Goal: Task Accomplishment & Management: Manage account settings

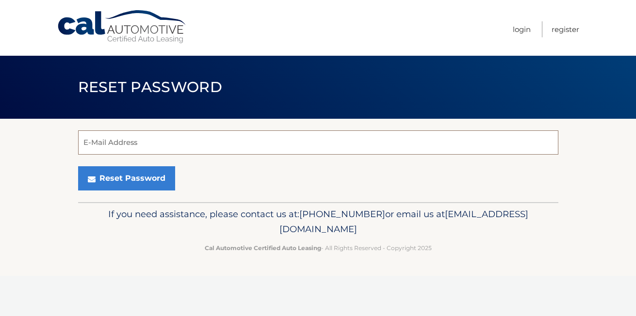
click at [113, 144] on input "E-Mail Address" at bounding box center [318, 142] width 480 height 24
type input "[EMAIL_ADDRESS][DOMAIN_NAME]"
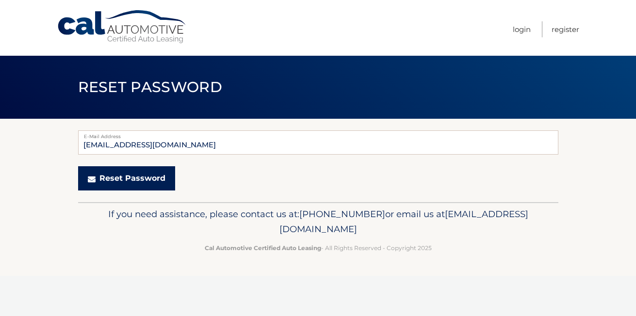
click at [120, 178] on button "Reset Password" at bounding box center [126, 178] width 97 height 24
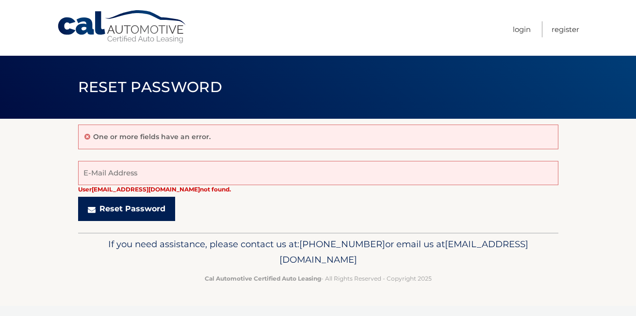
click at [129, 205] on button "Reset Password" at bounding box center [126, 209] width 97 height 24
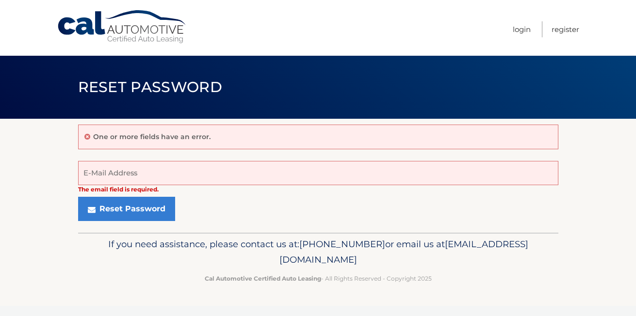
drag, startPoint x: 0, startPoint y: 0, endPoint x: 103, endPoint y: 173, distance: 200.9
click at [103, 173] on input "E-Mail Address" at bounding box center [318, 173] width 480 height 24
type input "[EMAIL_ADDRESS][DOMAIN_NAME]"
click at [187, 215] on div "Reset Password" at bounding box center [318, 209] width 480 height 24
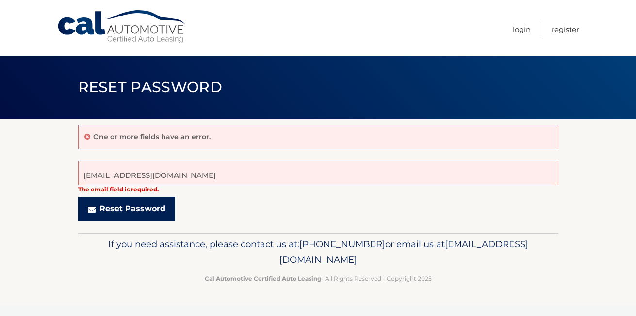
click at [148, 209] on button "Reset Password" at bounding box center [126, 209] width 97 height 24
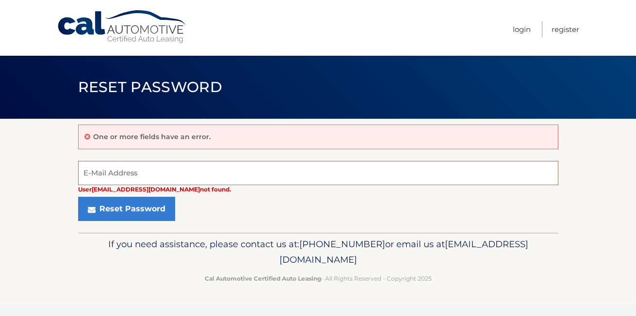
click at [103, 175] on input "E-Mail Address" at bounding box center [318, 173] width 480 height 24
type input "[EMAIL_ADDRESS][DOMAIN_NAME]"
drag, startPoint x: 141, startPoint y: 177, endPoint x: 81, endPoint y: 177, distance: 59.6
click at [81, 177] on input "[EMAIL_ADDRESS][DOMAIN_NAME]" at bounding box center [318, 173] width 480 height 24
type input "[EMAIL_ADDRESS][DOMAIN_NAME]"
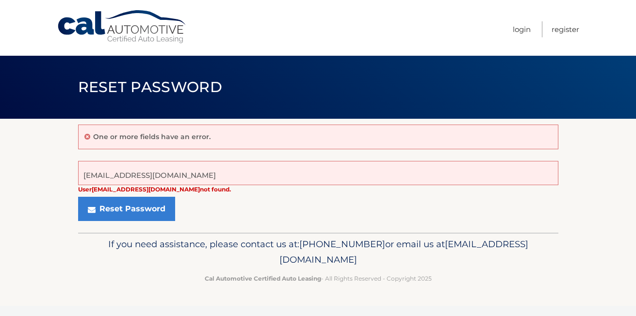
click at [141, 261] on p "If you need assistance, please contact us at: 609-807-3200 or email us at Custo…" at bounding box center [317, 252] width 467 height 31
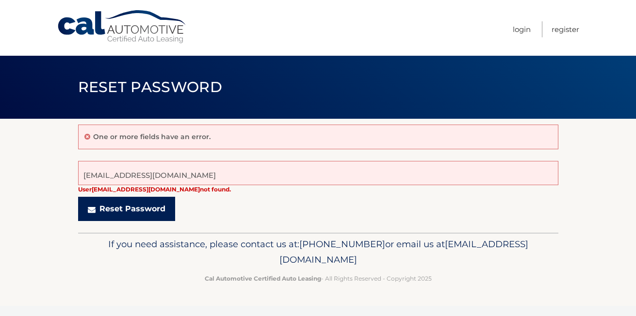
click at [135, 208] on button "Reset Password" at bounding box center [126, 209] width 97 height 24
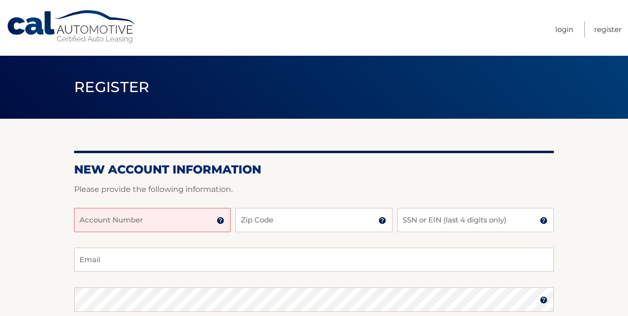
click at [123, 221] on input "Account Number" at bounding box center [152, 220] width 157 height 24
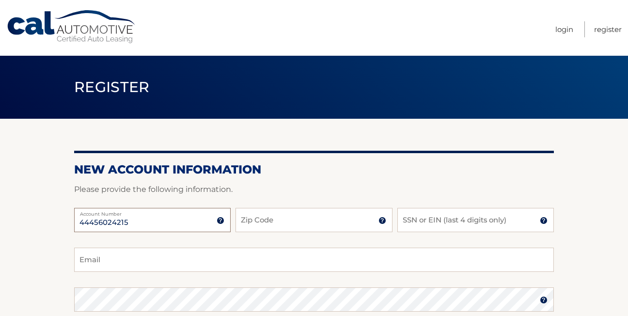
type input "44456024215"
click at [253, 219] on input "Zip Code" at bounding box center [314, 220] width 157 height 24
click at [412, 221] on input "SSN or EIN (last 4 digits only)" at bounding box center [476, 220] width 157 height 24
click at [245, 223] on input "19314" at bounding box center [314, 220] width 157 height 24
type input "10314"
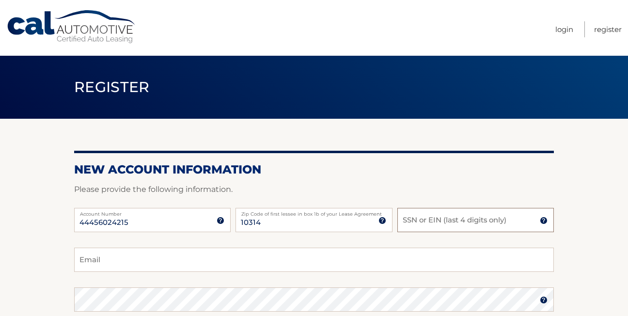
click at [414, 221] on input "SSN or EIN (last 4 digits only)" at bounding box center [476, 220] width 157 height 24
type input "3852"
click at [317, 241] on div "44456024215 Account Number 11 digit account number provided on your coupon book…" at bounding box center [314, 228] width 480 height 40
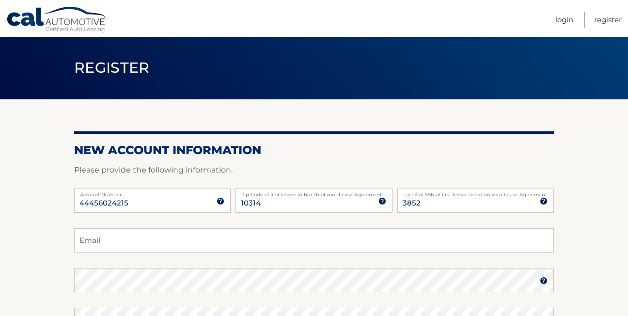
scroll to position [110, 0]
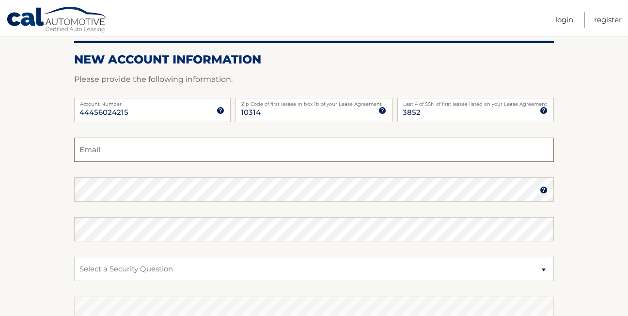
click at [86, 148] on input "Email" at bounding box center [314, 150] width 480 height 24
type input "a1ltd@aol.com"
click at [63, 277] on section "New Account Information Please provide the following information. 44456024215 A…" at bounding box center [314, 198] width 628 height 379
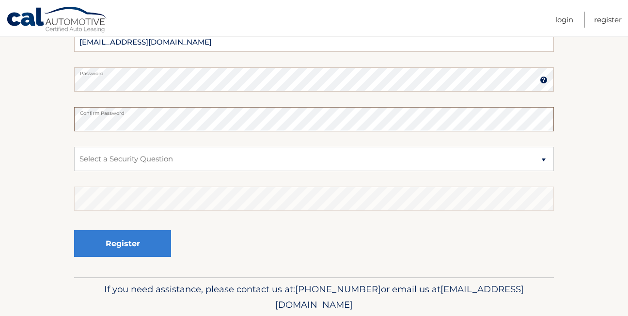
scroll to position [246, 0]
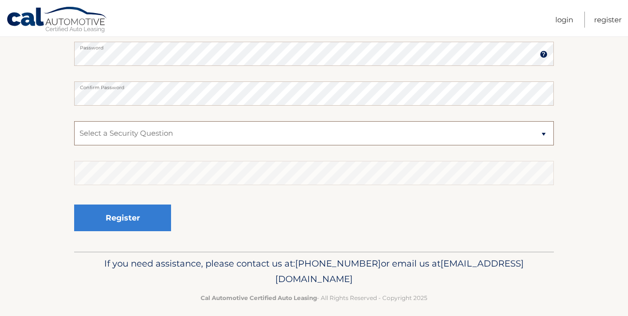
click at [544, 133] on select "Select a Security Question What was the name of your elementary school? What is…" at bounding box center [314, 133] width 480 height 24
select select "2"
click at [74, 121] on select "Select a Security Question What was the name of your elementary school? What is…" at bounding box center [314, 133] width 480 height 24
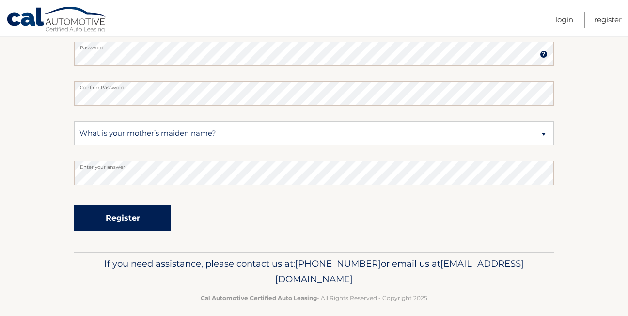
click at [137, 216] on button "Register" at bounding box center [122, 218] width 97 height 27
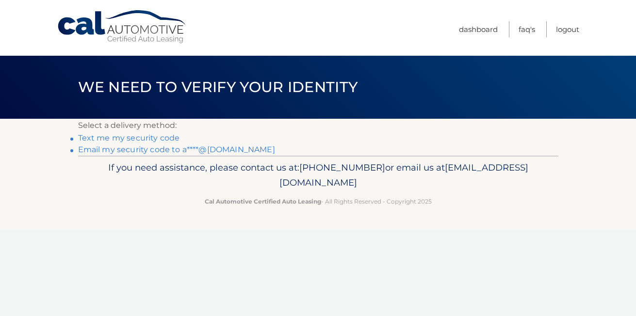
click at [135, 137] on link "Text me my security code" at bounding box center [129, 137] width 102 height 9
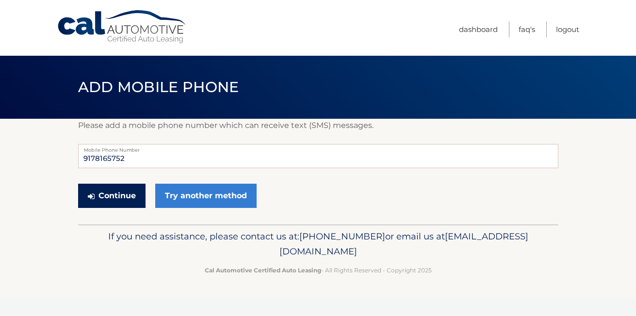
click at [114, 191] on button "Continue" at bounding box center [111, 196] width 67 height 24
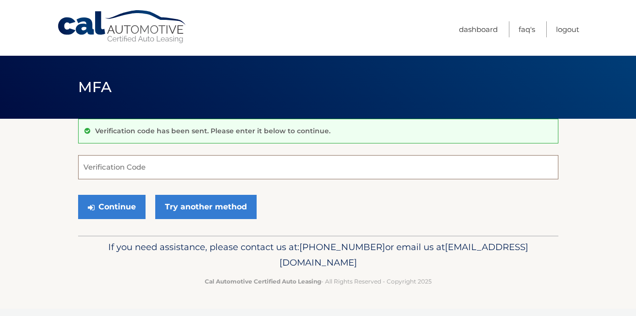
click at [101, 170] on input "Verification Code" at bounding box center [318, 167] width 480 height 24
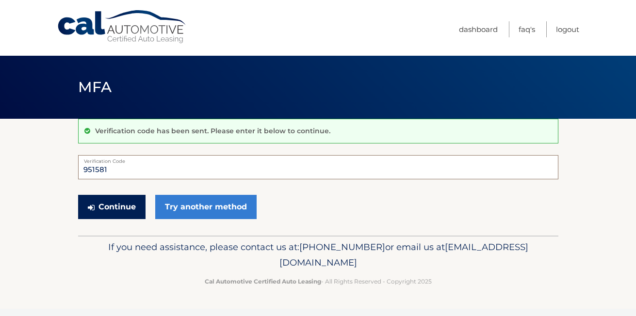
type input "951581"
click at [121, 205] on button "Continue" at bounding box center [111, 207] width 67 height 24
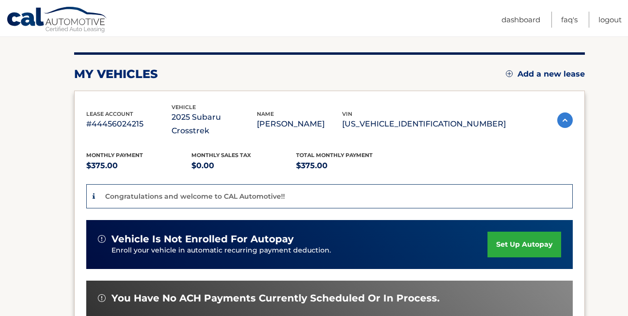
scroll to position [129, 0]
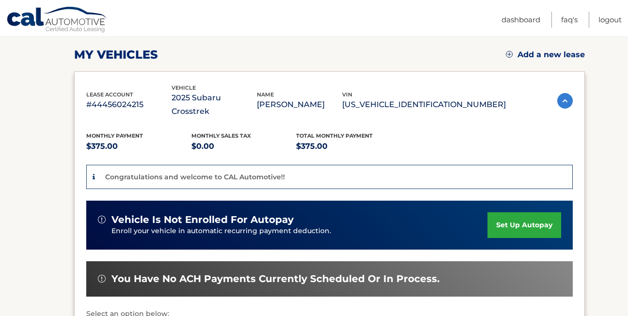
click at [505, 212] on link "set up autopay" at bounding box center [525, 225] width 74 height 26
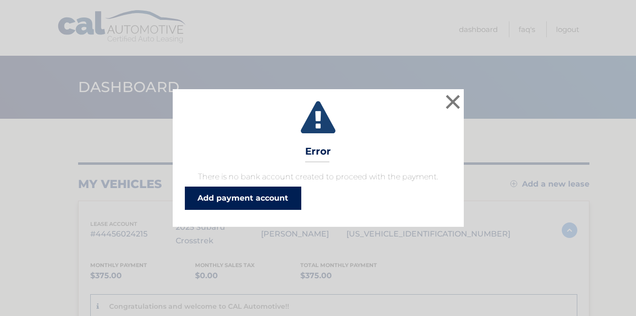
click at [265, 196] on link "Add payment account" at bounding box center [243, 198] width 116 height 23
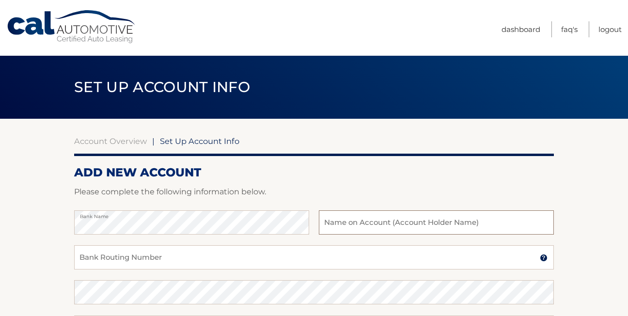
click at [343, 221] on input "text" at bounding box center [436, 222] width 235 height 24
type input "ROBERT F SALEMI"
click at [130, 258] on input "Bank Routing Number" at bounding box center [314, 257] width 480 height 24
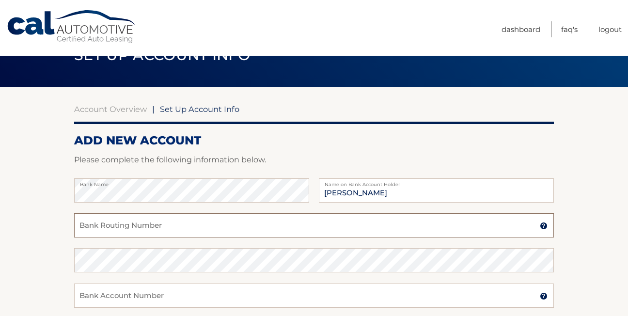
scroll to position [39, 0]
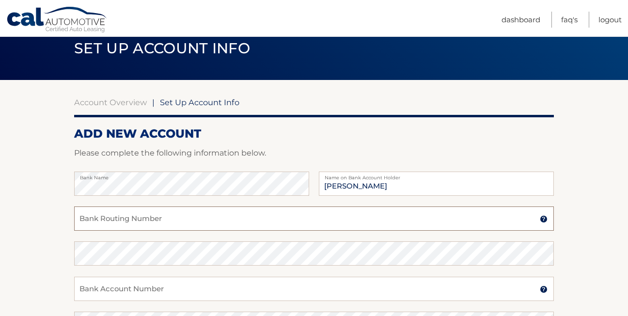
click at [97, 216] on input "Bank Routing Number" at bounding box center [314, 219] width 480 height 24
type input "026013673"
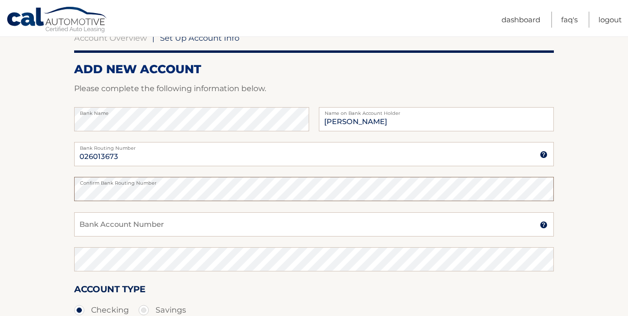
scroll to position [142, 0]
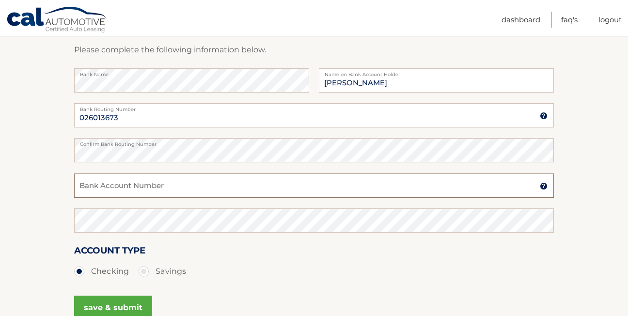
click at [121, 184] on input "Bank Account Number" at bounding box center [314, 186] width 480 height 24
type input "7916114957"
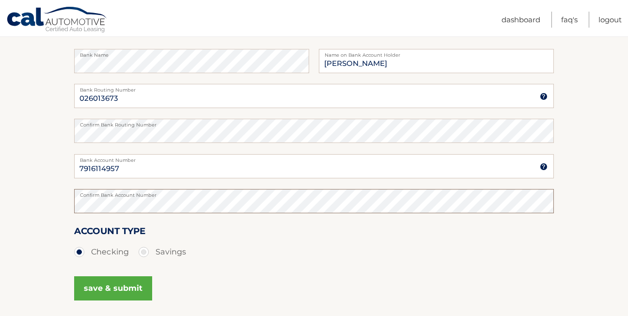
scroll to position [246, 0]
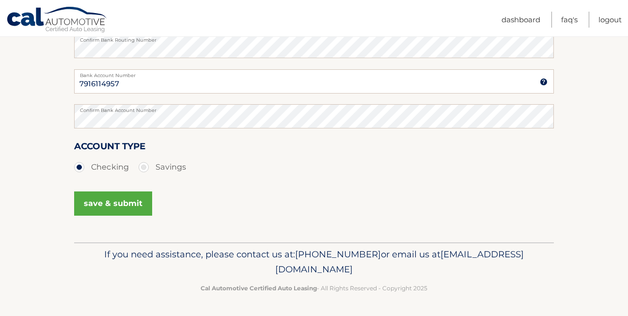
click at [112, 198] on button "save & submit" at bounding box center [113, 204] width 78 height 24
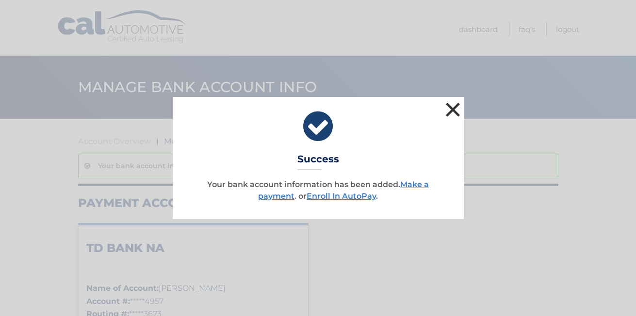
click at [449, 108] on button "×" at bounding box center [452, 109] width 19 height 19
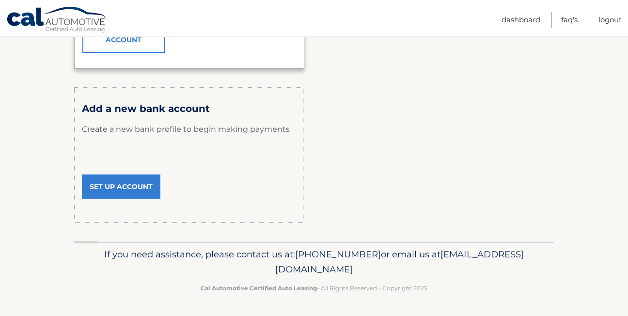
scroll to position [53, 0]
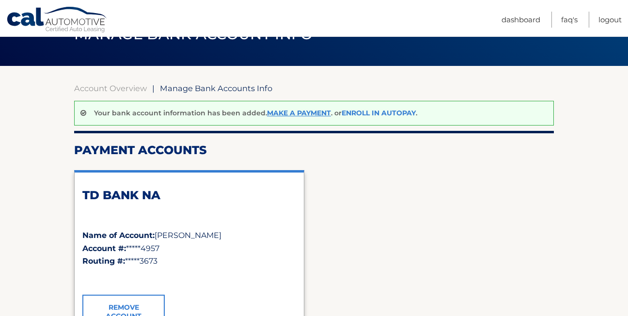
click at [379, 111] on link "Enroll In AutoPay" at bounding box center [379, 113] width 74 height 9
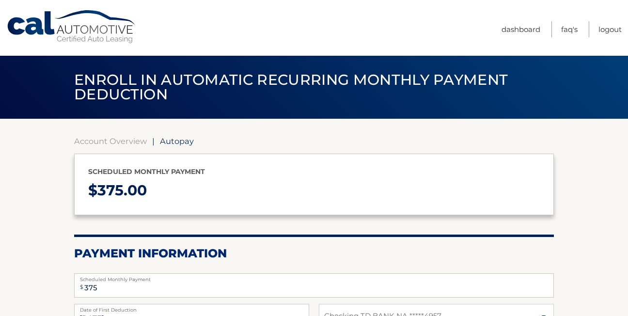
select select "ZTE4ZTVhMDktZTNjNC00NTkwLTkwMjktNmEyNzc1YmVkZGQ1"
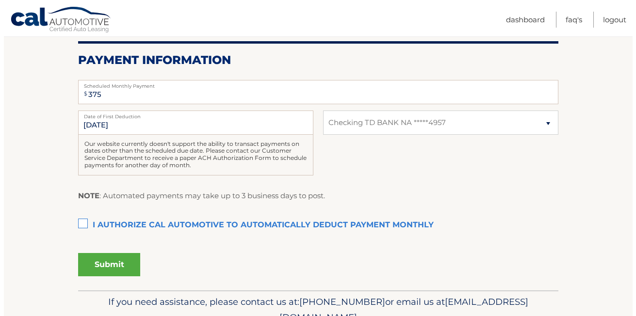
scroll to position [194, 0]
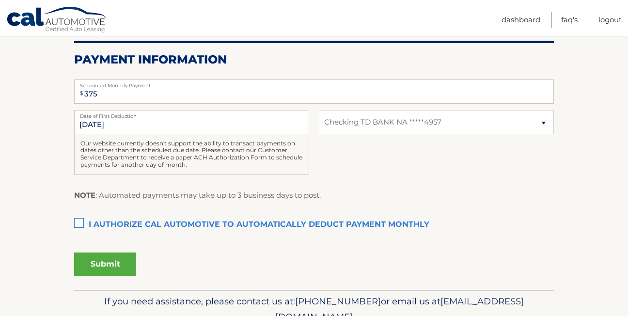
click at [79, 223] on label "I authorize cal automotive to automatically deduct payment monthly This checkbo…" at bounding box center [314, 224] width 480 height 19
click at [0, 0] on input "I authorize cal automotive to automatically deduct payment monthly This checkbo…" at bounding box center [0, 0] width 0 height 0
click at [108, 262] on button "Submit" at bounding box center [105, 264] width 62 height 23
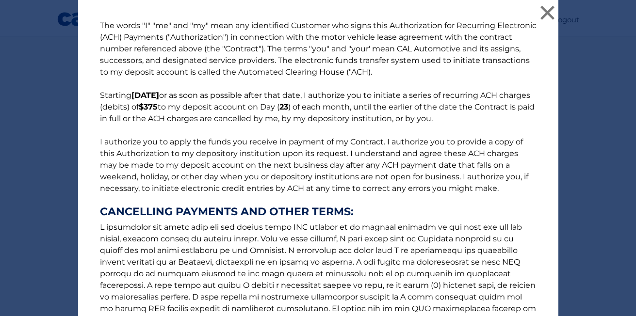
scroll to position [142, 0]
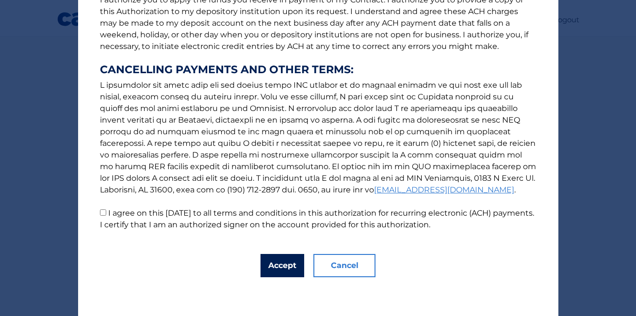
click at [277, 264] on button "Accept" at bounding box center [282, 265] width 44 height 23
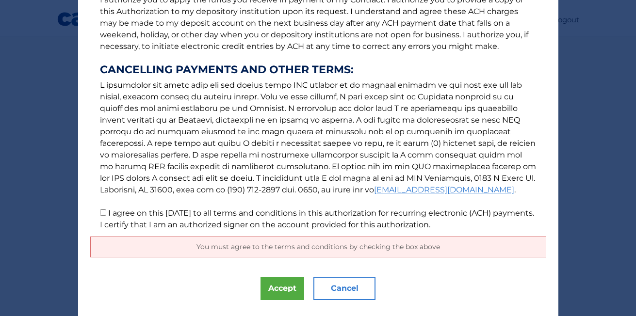
click at [100, 211] on input "I agree on this [DATE] to all terms and conditions in this authorization for re…" at bounding box center [103, 212] width 6 height 6
checkbox input "true"
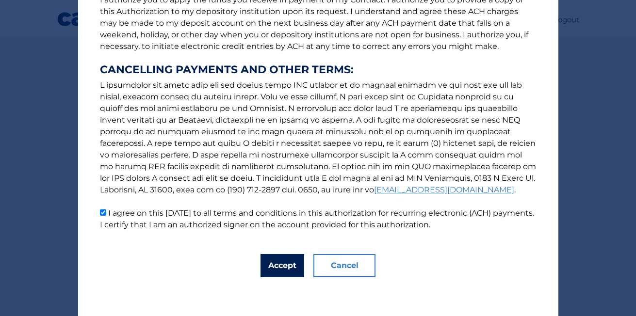
click at [273, 261] on button "Accept" at bounding box center [282, 265] width 44 height 23
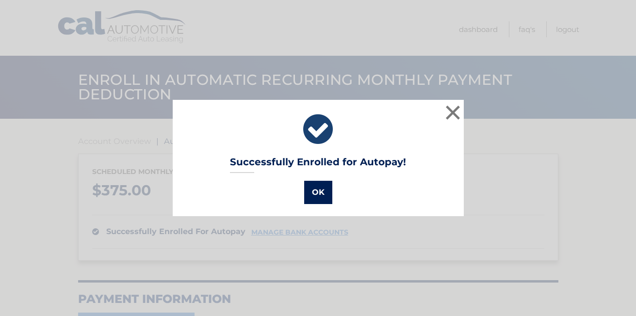
click at [315, 188] on button "OK" at bounding box center [318, 192] width 28 height 23
